Goal: Task Accomplishment & Management: Complete application form

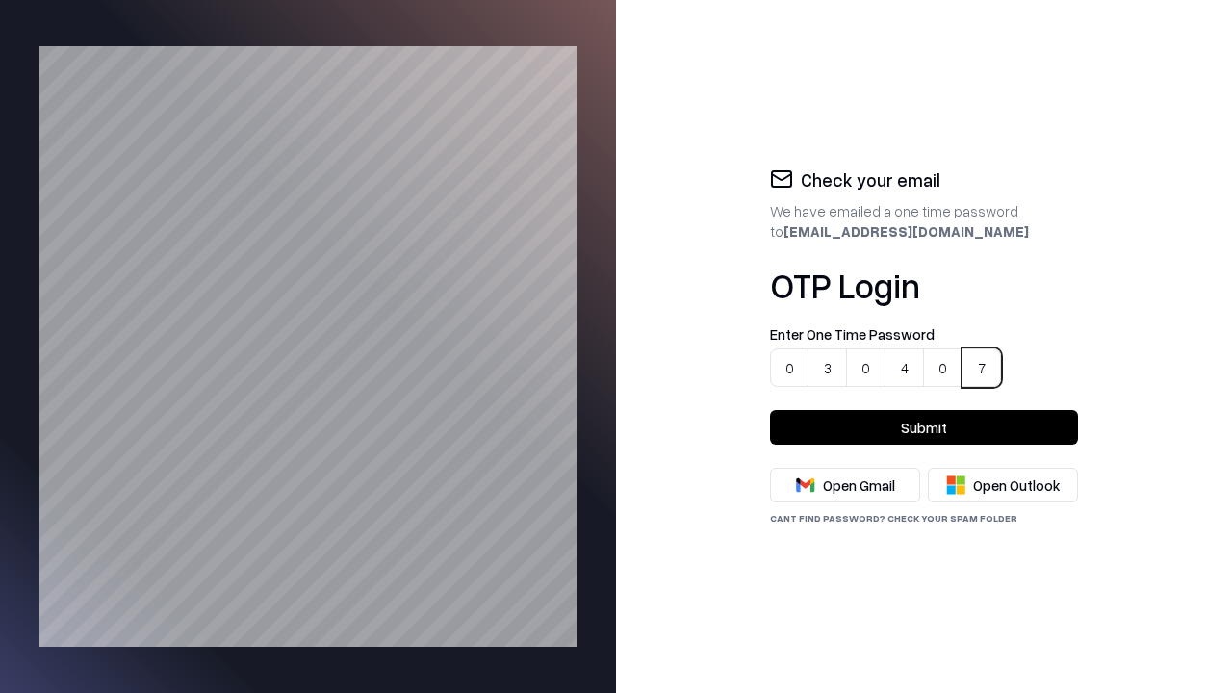
type input "******"
click at [924, 427] on button "Submit" at bounding box center [924, 427] width 308 height 35
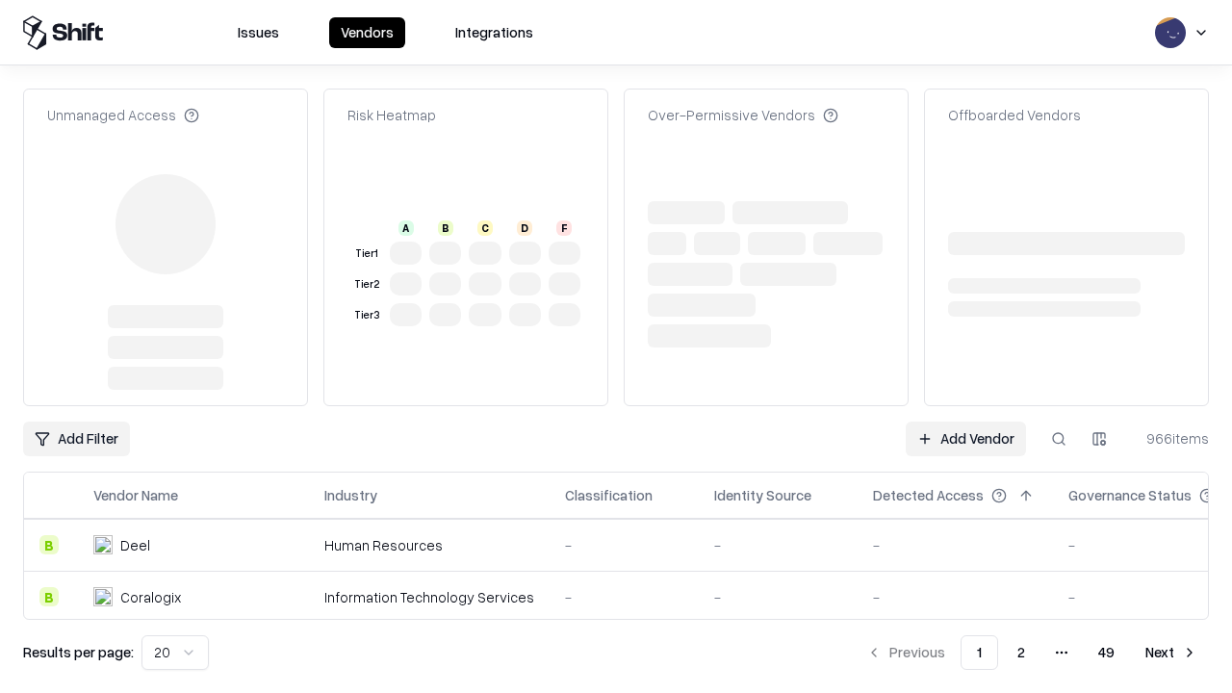
click at [967, 439] on link "Add Vendor" at bounding box center [966, 439] width 120 height 35
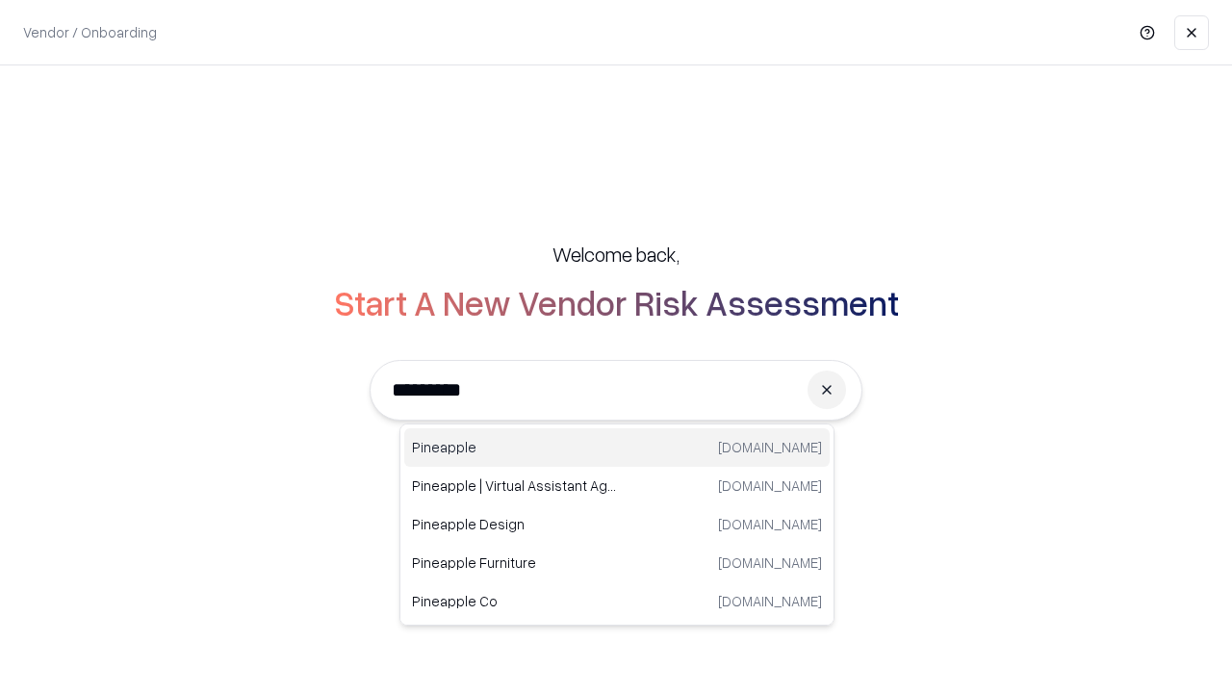
click at [617, 448] on div "Pineapple [DOMAIN_NAME]" at bounding box center [617, 447] width 426 height 39
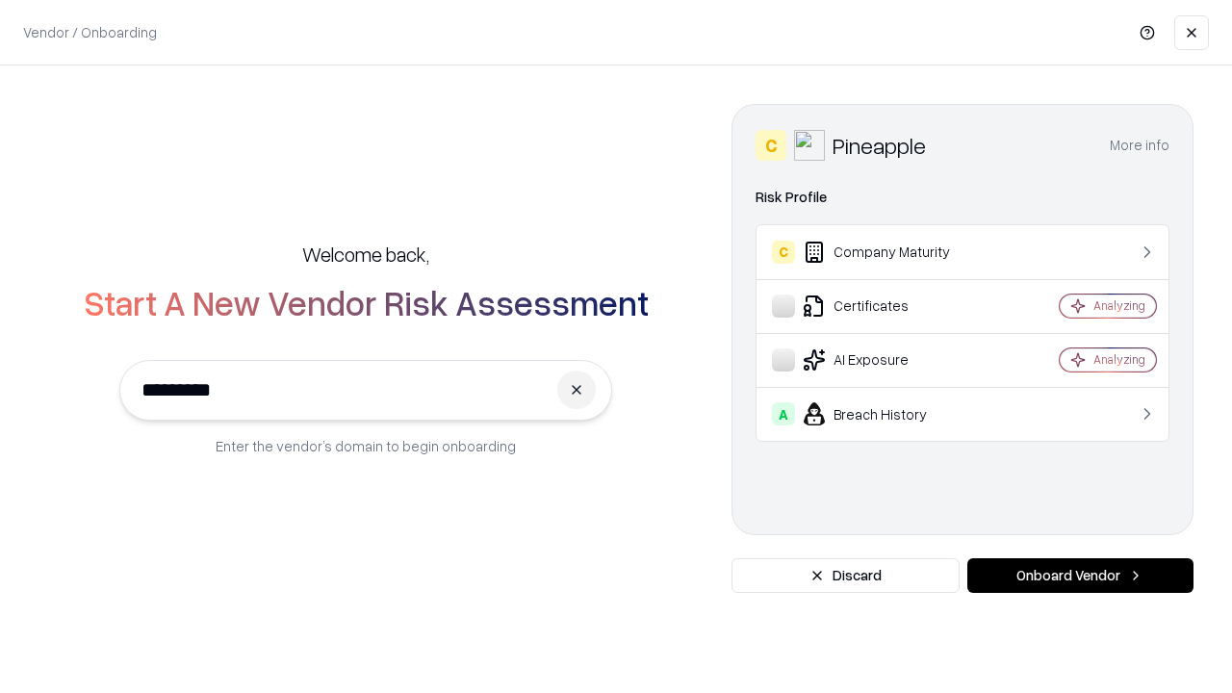
type input "*********"
click at [1080, 576] on button "Onboard Vendor" at bounding box center [1081, 575] width 226 height 35
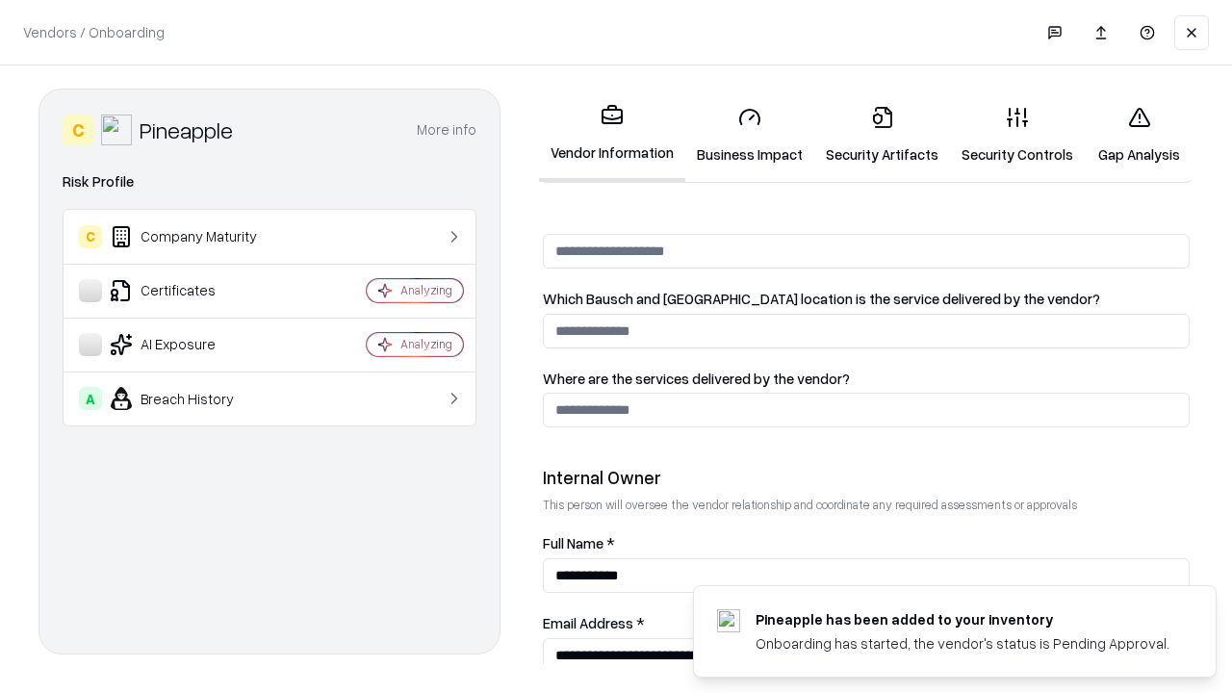
scroll to position [997, 0]
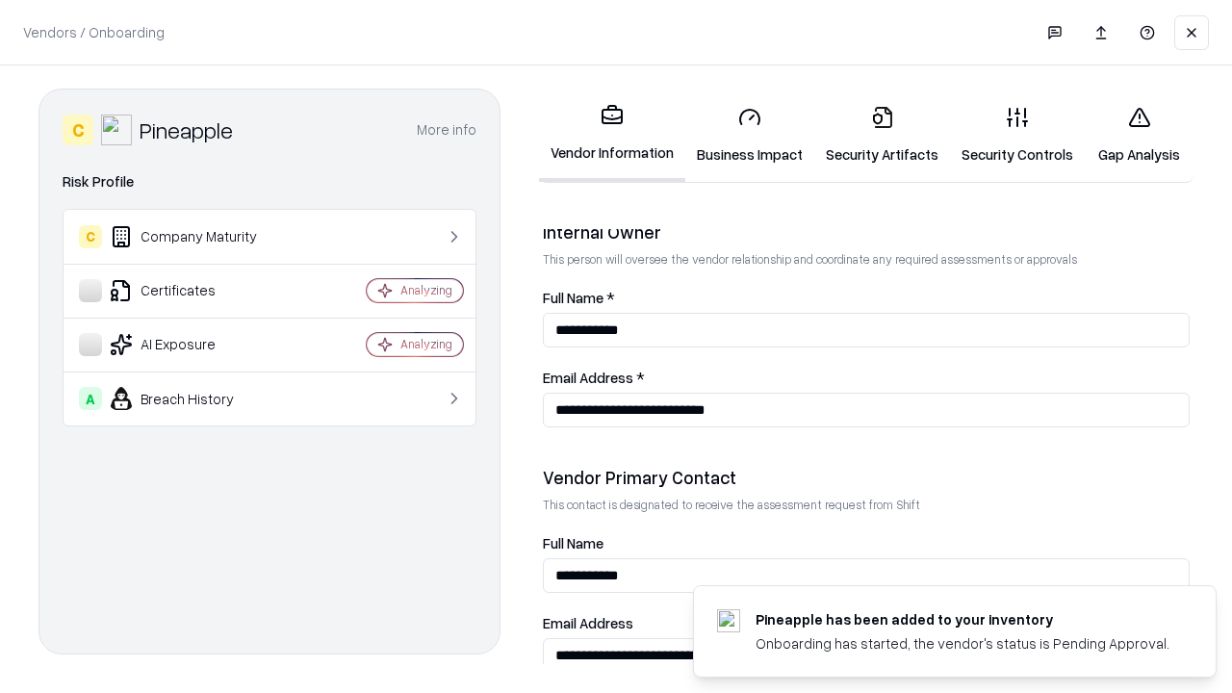
click at [743, 135] on link "Business Impact" at bounding box center [749, 135] width 129 height 90
click at [1130, 135] on link "Gap Analysis" at bounding box center [1139, 135] width 109 height 90
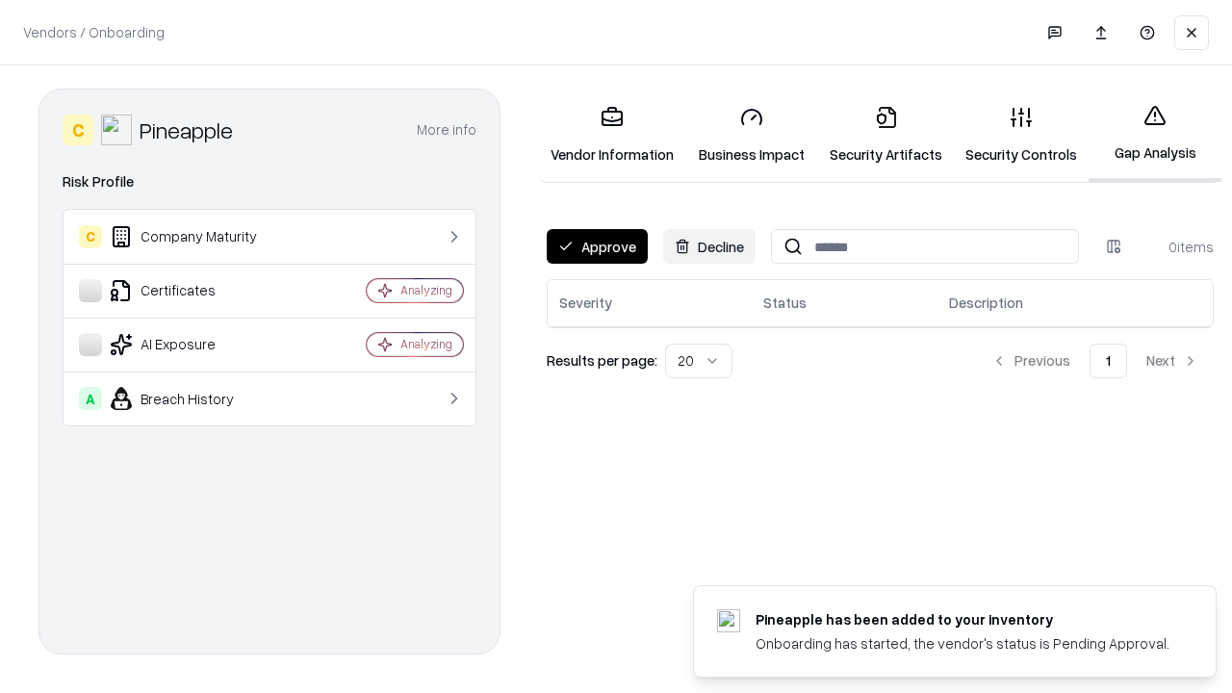
click at [596, 246] on button "Approve" at bounding box center [597, 246] width 101 height 35
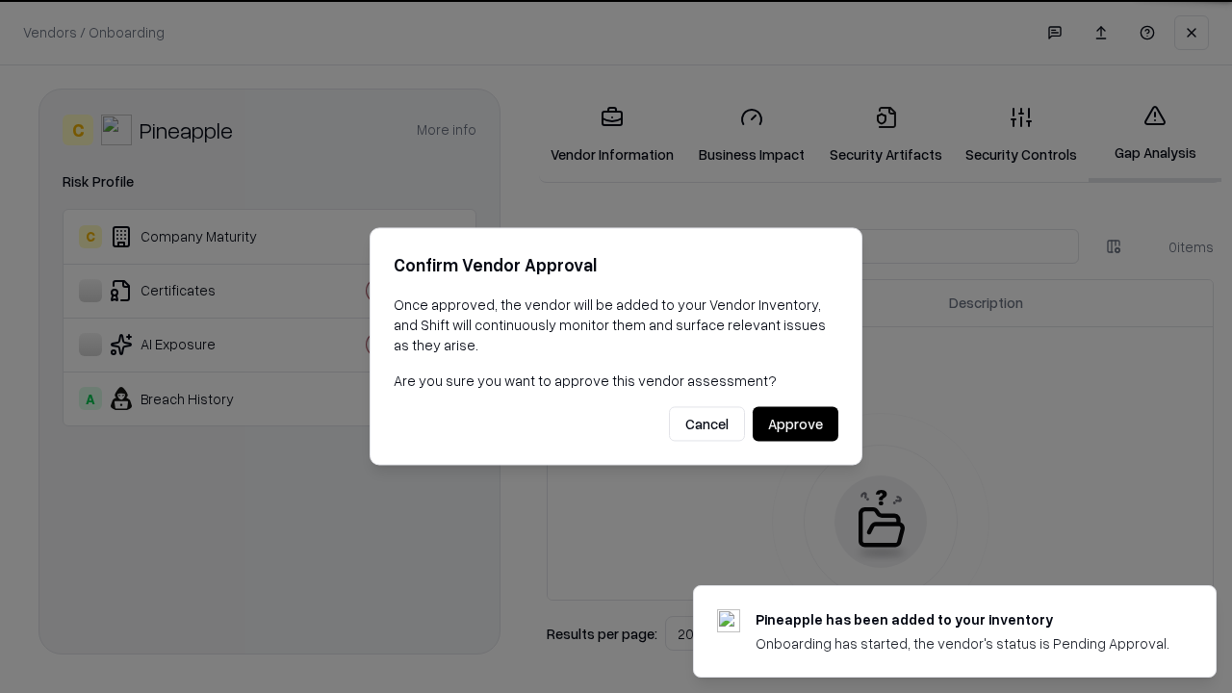
click at [796, 424] on button "Approve" at bounding box center [796, 424] width 86 height 35
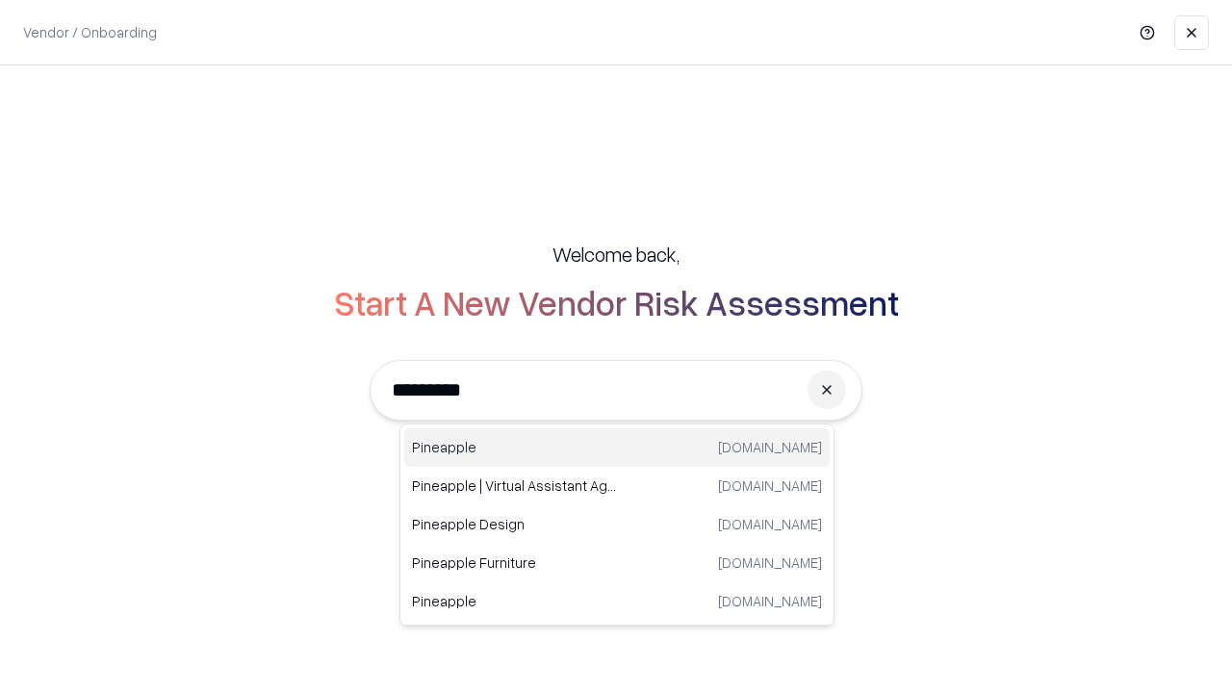
click at [617, 448] on div "Pineapple [DOMAIN_NAME]" at bounding box center [617, 447] width 426 height 39
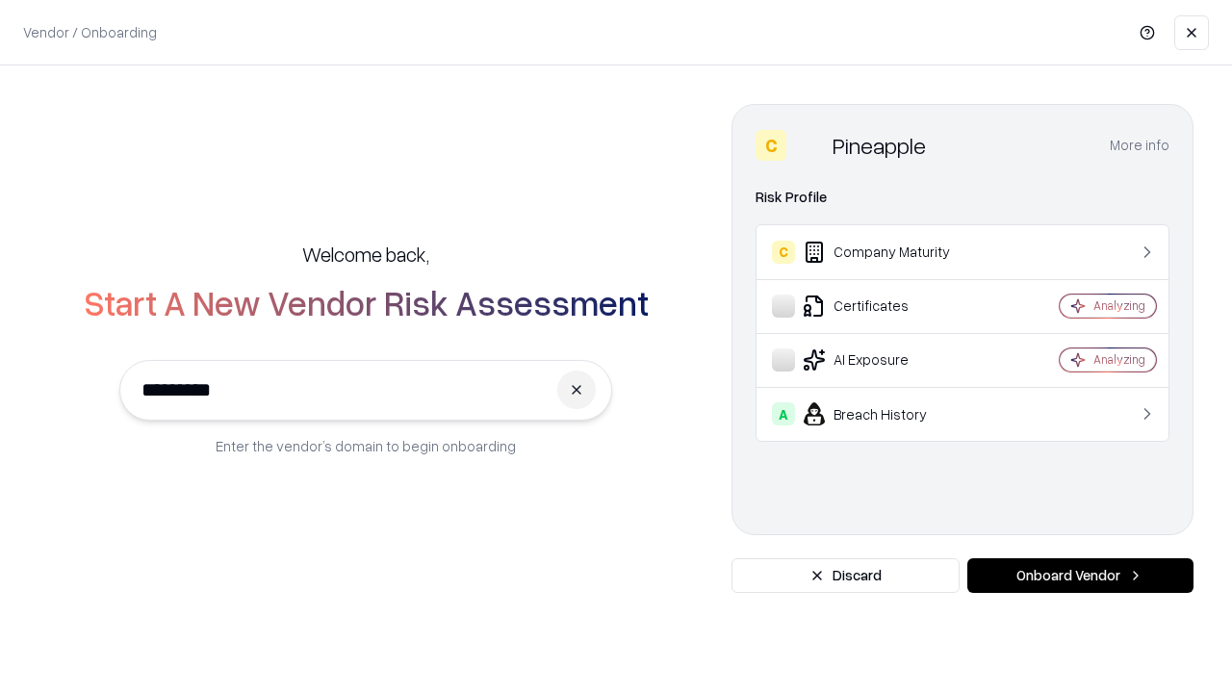
type input "*********"
click at [1080, 576] on button "Onboard Vendor" at bounding box center [1081, 575] width 226 height 35
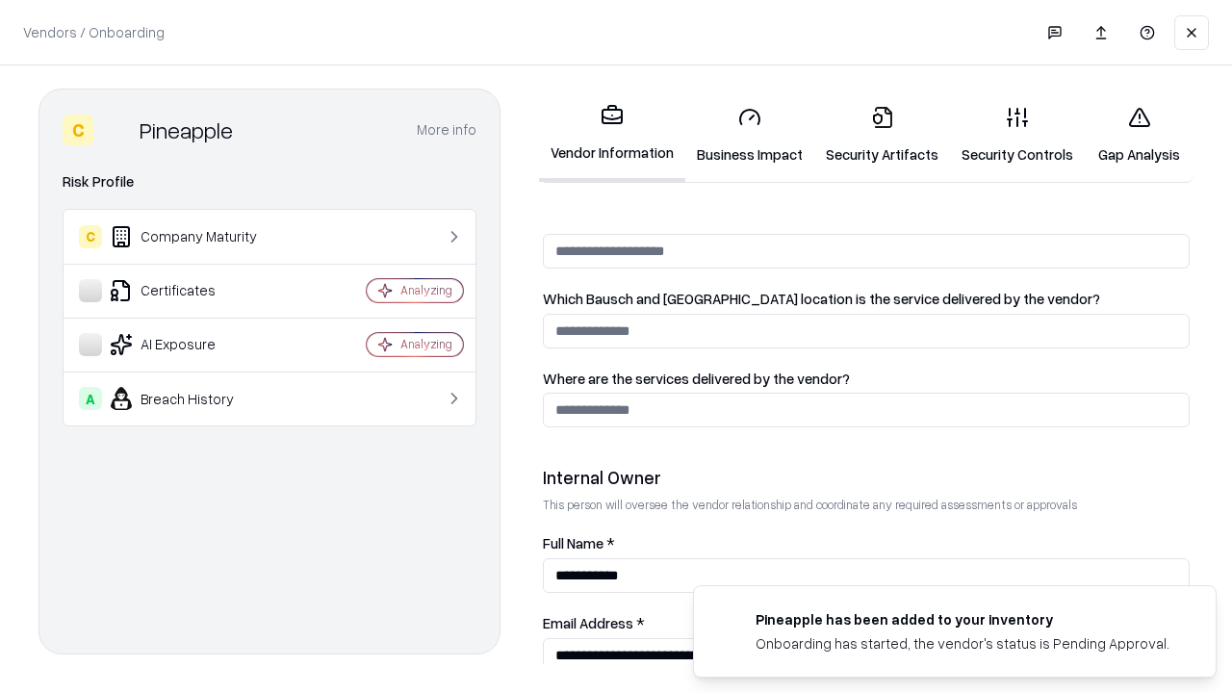
scroll to position [997, 0]
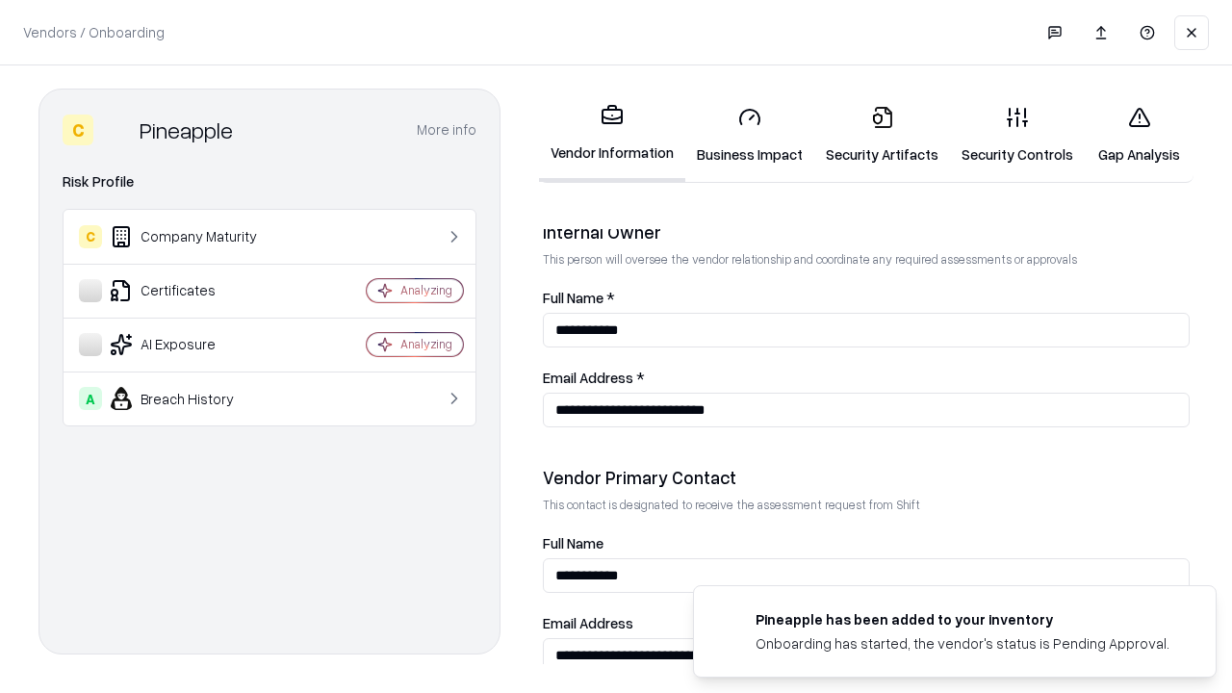
click at [1130, 135] on link "Gap Analysis" at bounding box center [1139, 135] width 109 height 90
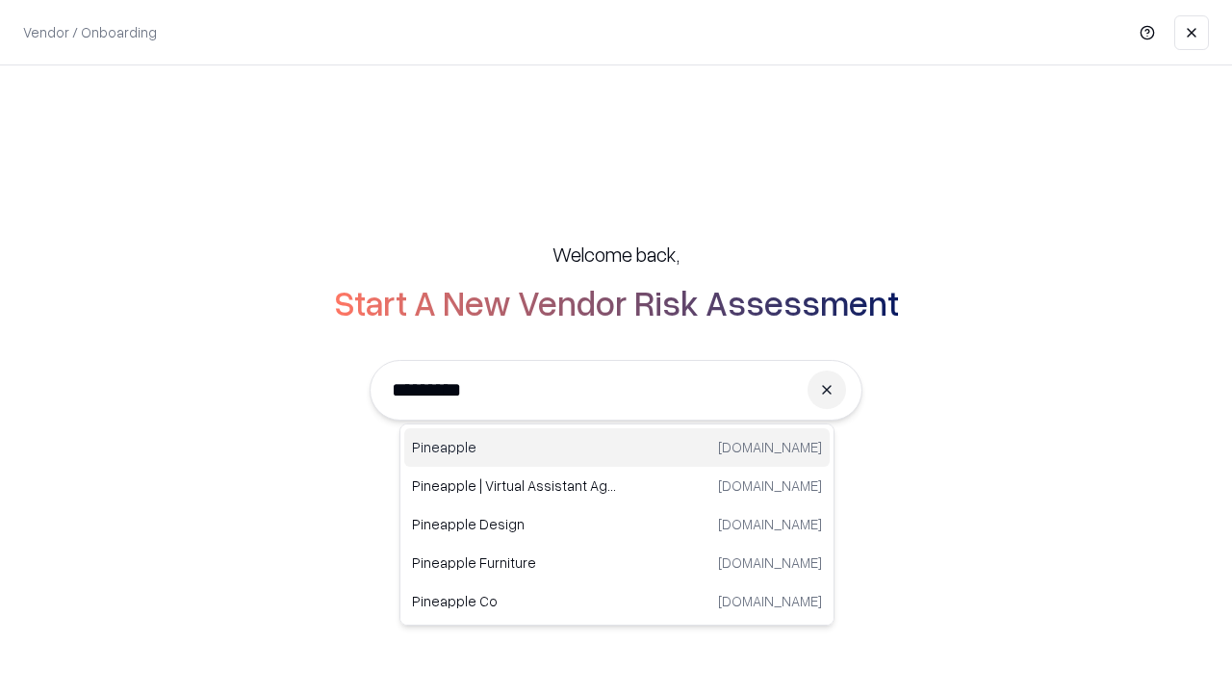
click at [617, 448] on div "Pineapple [DOMAIN_NAME]" at bounding box center [617, 447] width 426 height 39
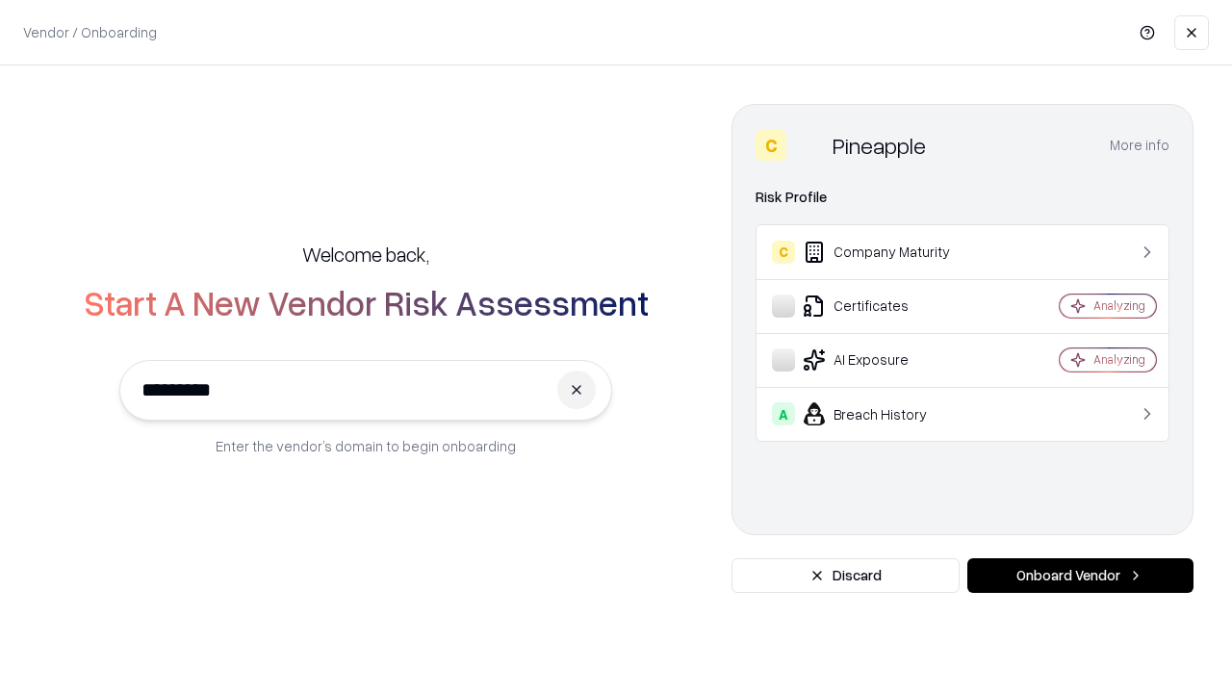
type input "*********"
click at [1080, 576] on button "Onboard Vendor" at bounding box center [1081, 575] width 226 height 35
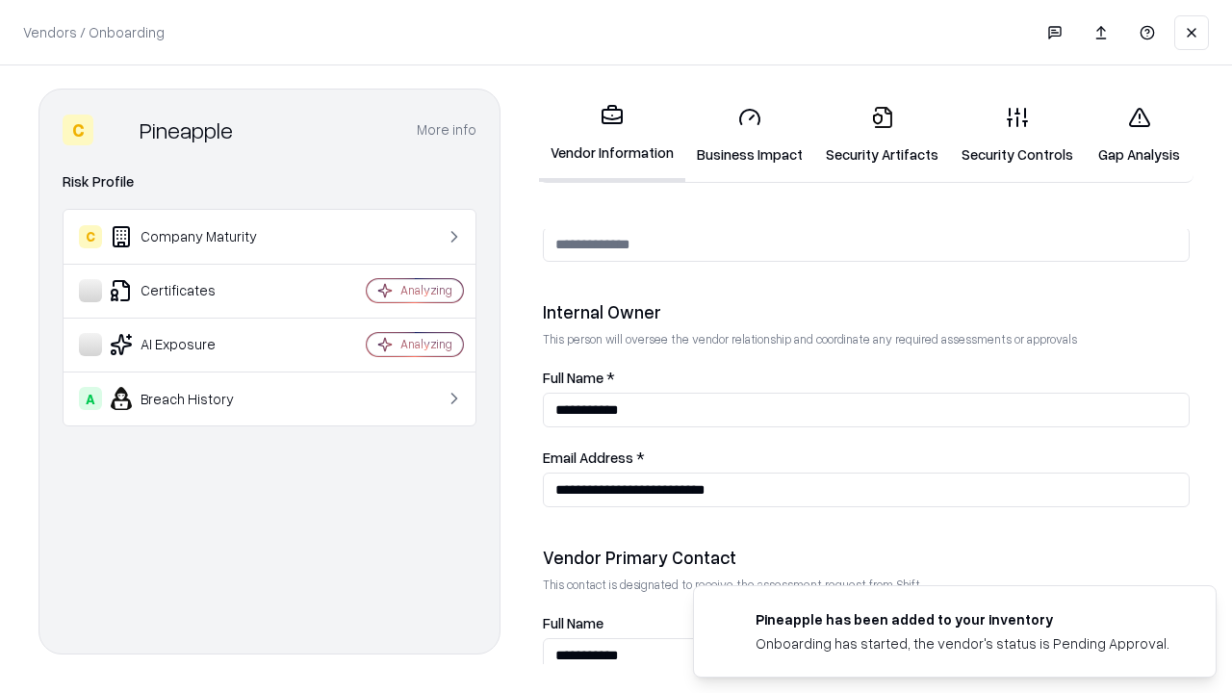
scroll to position [997, 0]
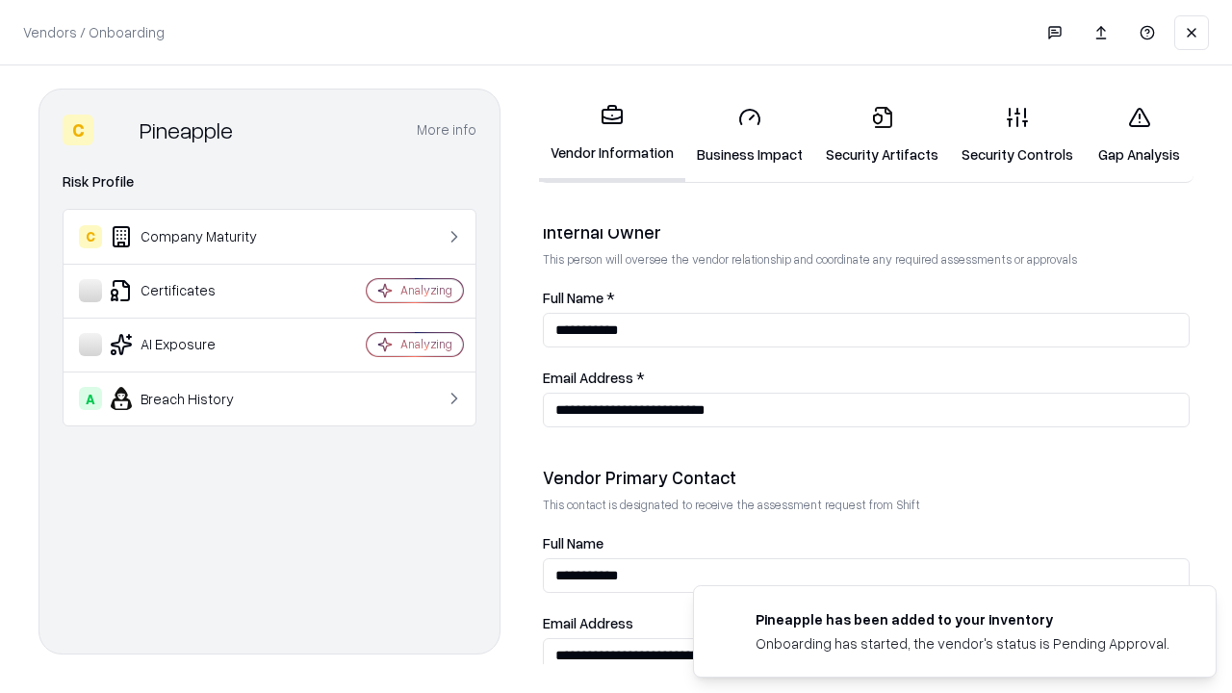
click at [1130, 135] on link "Gap Analysis" at bounding box center [1139, 135] width 109 height 90
